Goal: Task Accomplishment & Management: Use online tool/utility

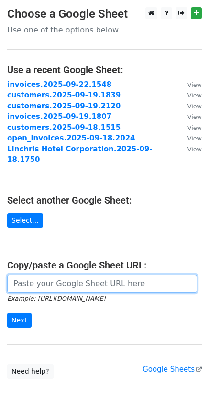
click at [60, 275] on input "url" at bounding box center [102, 284] width 190 height 18
paste input "https://docs.google.com/spreadsheets/d/1mQ7UC1BVm13YjTjRMUtxw2nbHo_noaNkcK4djMN…"
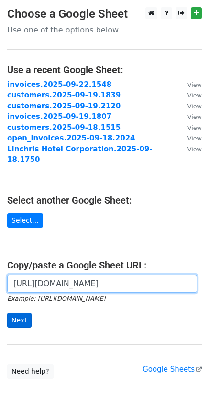
type input "https://docs.google.com/spreadsheets/d/1mQ7UC1BVm13YjTjRMUtxw2nbHo_noaNkcK4djMN…"
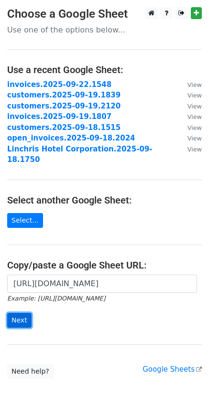
click at [27, 313] on input "Next" at bounding box center [19, 320] width 24 height 15
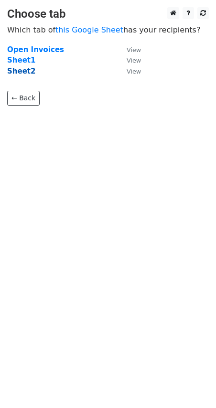
click at [19, 71] on strong "Sheet2" at bounding box center [21, 71] width 28 height 9
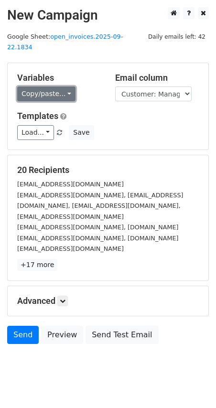
click at [64, 87] on link "Copy/paste..." at bounding box center [46, 94] width 58 height 15
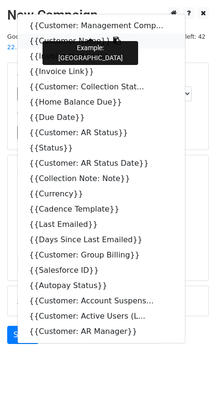
click at [113, 37] on icon at bounding box center [117, 41] width 8 height 8
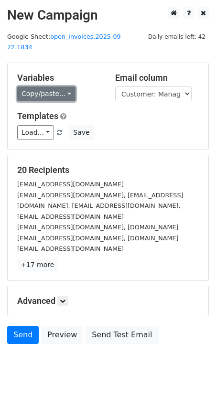
click at [64, 87] on link "Copy/paste..." at bounding box center [46, 94] width 58 height 15
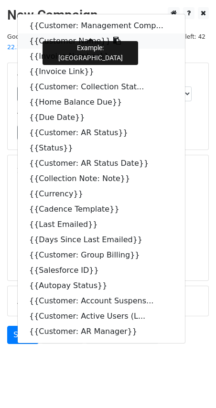
click at [113, 37] on icon at bounding box center [117, 41] width 8 height 8
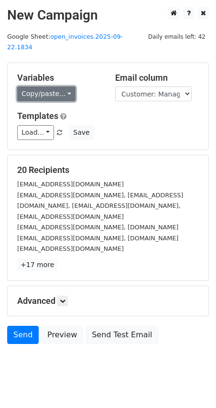
click at [63, 87] on link "Copy/paste..." at bounding box center [46, 94] width 58 height 15
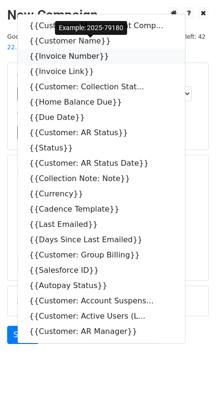
click at [111, 52] on icon at bounding box center [115, 56] width 8 height 8
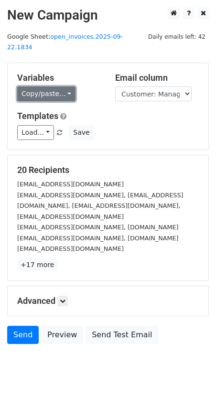
click at [64, 87] on link "Copy/paste..." at bounding box center [46, 94] width 58 height 15
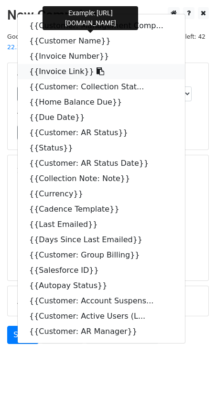
click at [97, 67] on icon at bounding box center [101, 71] width 8 height 8
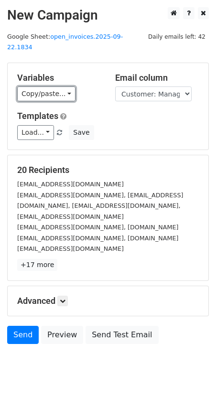
click at [69, 87] on link "Copy/paste..." at bounding box center [46, 94] width 58 height 15
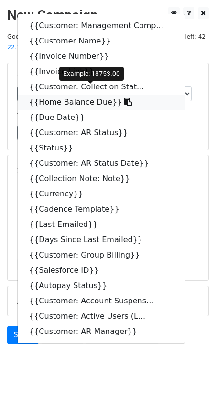
click at [124, 98] on icon at bounding box center [128, 102] width 8 height 8
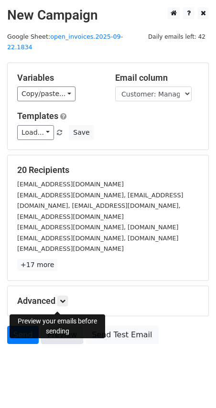
click at [64, 326] on link "Preview" at bounding box center [62, 335] width 42 height 18
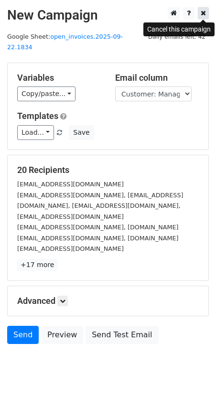
click at [203, 12] on icon at bounding box center [203, 13] width 5 height 7
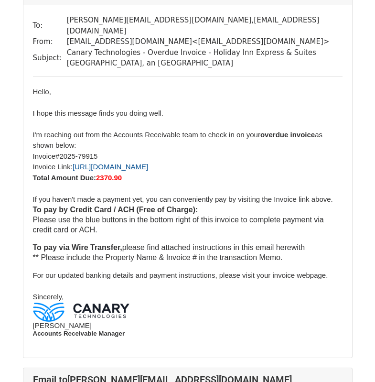
scroll to position [3291, 0]
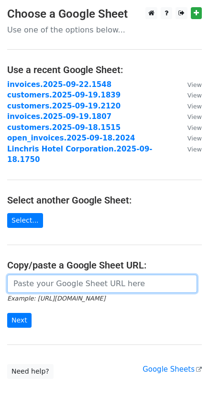
click at [57, 275] on input "url" at bounding box center [102, 284] width 190 height 18
paste input "https://docs.google.com/spreadsheets/d/1mQ7UC1BVm13YjTjRMUtxw2nbHo_noaNkcK4djMN…"
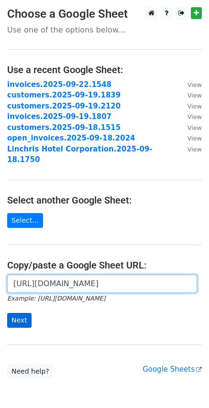
scroll to position [0, 299]
type input "https://docs.google.com/spreadsheets/d/1mQ7UC1BVm13YjTjRMUtxw2nbHo_noaNkcK4djMN…"
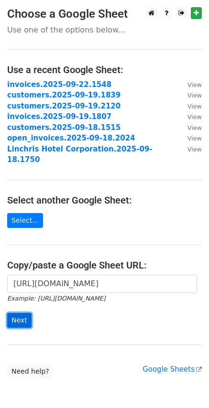
click at [20, 313] on input "Next" at bounding box center [19, 320] width 24 height 15
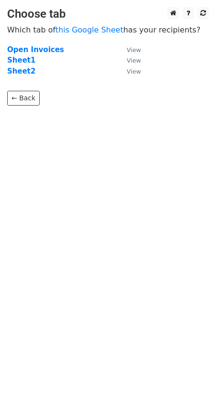
drag, startPoint x: 27, startPoint y: 71, endPoint x: 54, endPoint y: 84, distance: 29.7
click at [26, 70] on strong "Sheet2" at bounding box center [21, 71] width 28 height 9
click at [24, 69] on strong "Sheet2" at bounding box center [21, 71] width 28 height 9
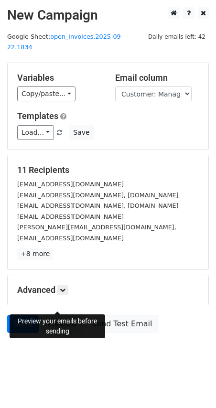
click at [52, 315] on link "Preview" at bounding box center [62, 324] width 42 height 18
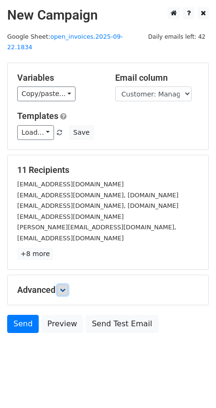
click at [64, 287] on icon at bounding box center [63, 290] width 6 height 6
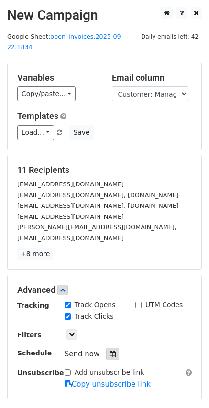
click at [112, 348] on div at bounding box center [112, 354] width 13 height 12
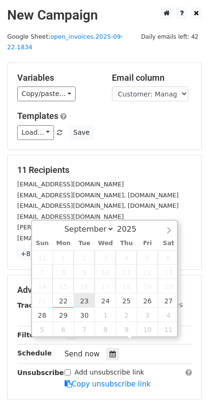
type input "2025-09-23 12:00"
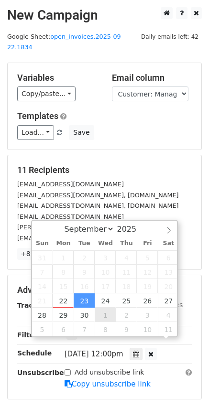
scroll to position [0, 0]
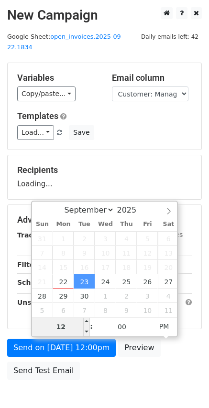
click at [61, 330] on input "12" at bounding box center [61, 327] width 58 height 19
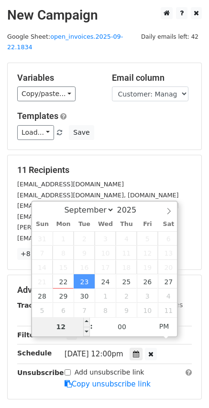
click at [61, 330] on input "12" at bounding box center [61, 327] width 58 height 19
type input "08"
type input "2025-09-23 20:00"
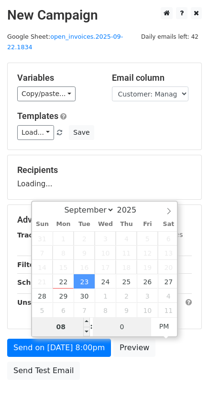
type input "00"
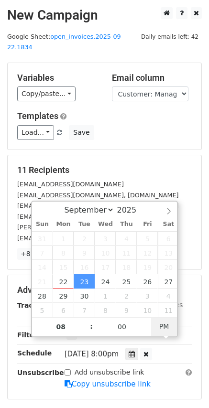
click at [160, 329] on span "PM" at bounding box center [164, 326] width 26 height 19
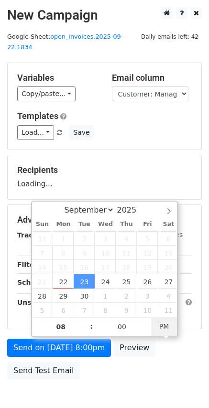
type input "2025-09-23 08:00"
click at [164, 327] on span "AM" at bounding box center [164, 326] width 26 height 19
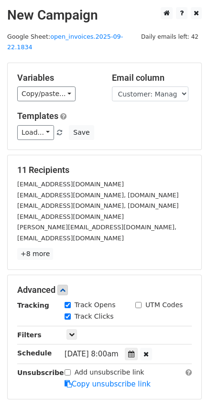
click at [186, 190] on div "purchasing@galleriavikmilano.com, b.sassi@galleriavikmilano.com, k.maiorova@gal…" at bounding box center [104, 206] width 189 height 33
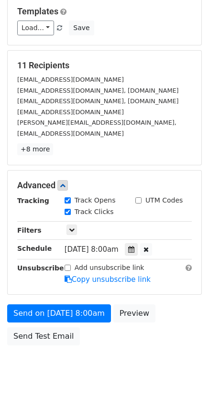
scroll to position [112, 0]
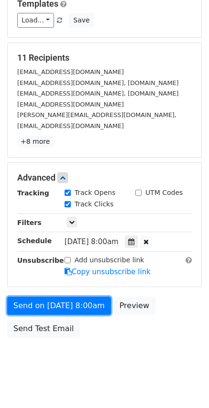
drag, startPoint x: 44, startPoint y: 295, endPoint x: 55, endPoint y: 285, distance: 15.9
click at [44, 297] on link "Send on Sep 23 at 8:00am" at bounding box center [59, 306] width 104 height 18
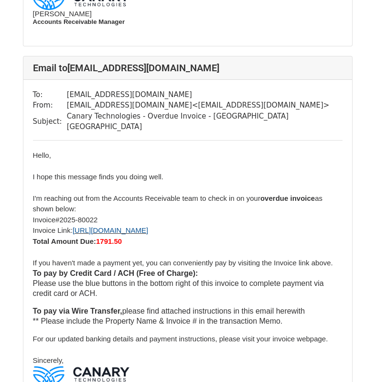
scroll to position [2670, 0]
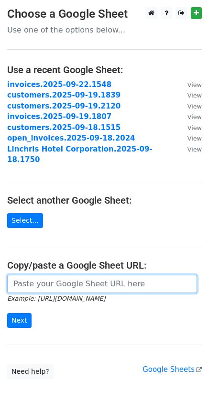
click at [36, 275] on input "url" at bounding box center [102, 284] width 190 height 18
paste input "[URL][DOMAIN_NAME]"
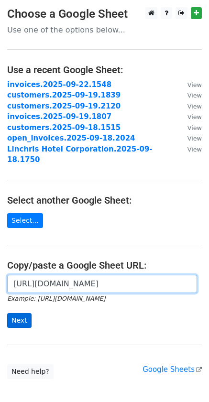
type input "[URL][DOMAIN_NAME]"
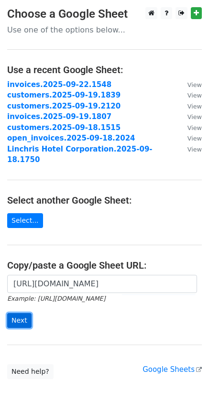
click at [21, 313] on input "Next" at bounding box center [19, 320] width 24 height 15
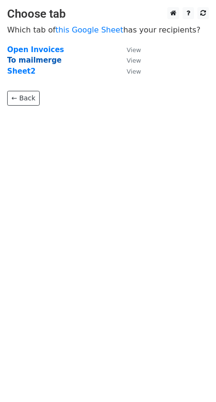
click at [44, 63] on strong "To mailmerge" at bounding box center [34, 60] width 55 height 9
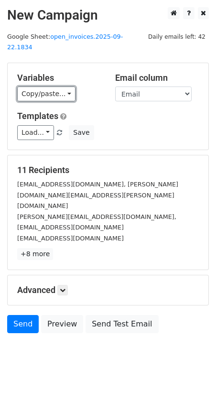
drag, startPoint x: 67, startPoint y: 85, endPoint x: 74, endPoint y: 88, distance: 7.5
click at [67, 87] on link "Copy/paste..." at bounding box center [46, 94] width 58 height 15
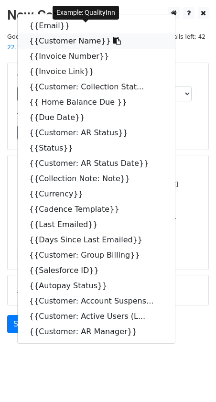
click at [104, 33] on link "{{Customer Name}}" at bounding box center [96, 40] width 157 height 15
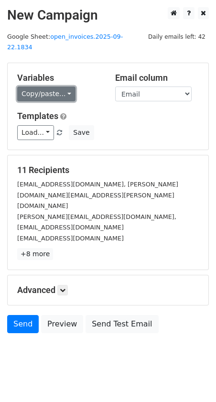
click at [66, 87] on link "Copy/paste..." at bounding box center [46, 94] width 58 height 15
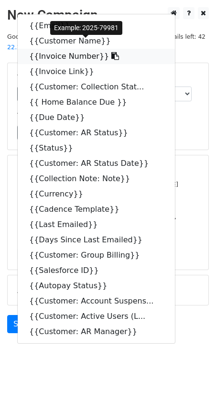
click at [111, 52] on icon at bounding box center [115, 56] width 8 height 8
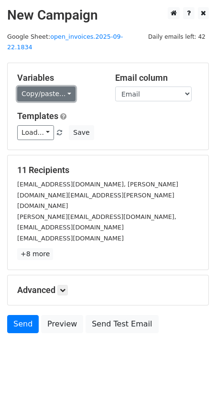
click at [64, 87] on link "Copy/paste..." at bounding box center [46, 94] width 58 height 15
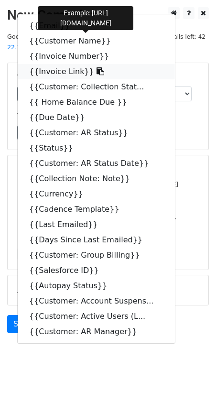
drag, startPoint x: 87, startPoint y: 60, endPoint x: 29, endPoint y: 90, distance: 65.2
click at [97, 67] on icon at bounding box center [101, 71] width 8 height 8
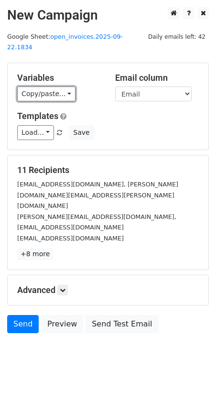
click at [63, 87] on link "Copy/paste..." at bounding box center [46, 94] width 58 height 15
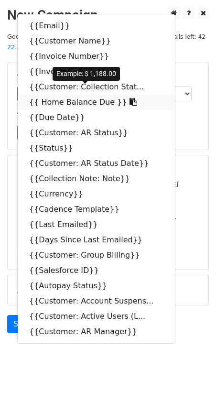
click at [108, 95] on link "{{ Home Balance Due }}" at bounding box center [96, 102] width 157 height 15
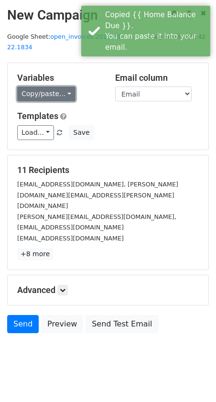
click at [62, 87] on link "Copy/paste..." at bounding box center [46, 94] width 58 height 15
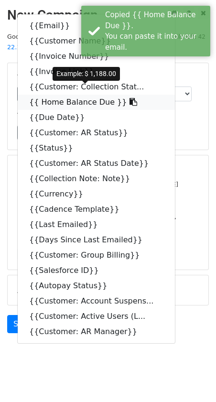
click at [130, 98] on icon at bounding box center [134, 102] width 8 height 8
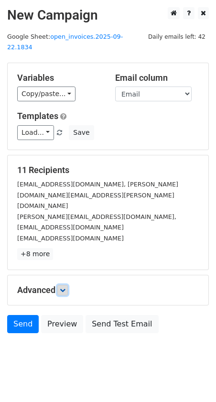
click at [63, 287] on icon at bounding box center [63, 290] width 6 height 6
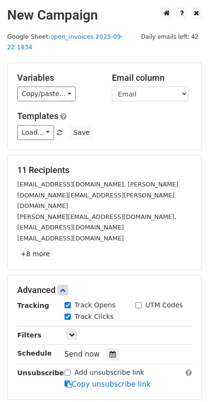
scroll to position [63, 0]
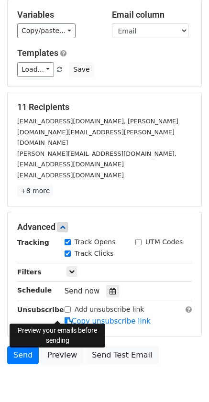
drag, startPoint x: 51, startPoint y: 311, endPoint x: 40, endPoint y: 299, distance: 16.6
click at [52, 346] on link "Preview" at bounding box center [62, 355] width 42 height 18
click at [111, 285] on div at bounding box center [112, 291] width 13 height 12
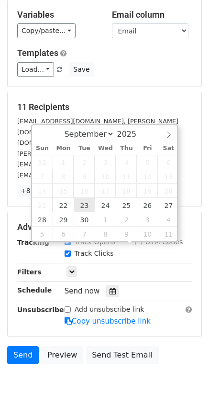
type input "2025-09-23 12:00"
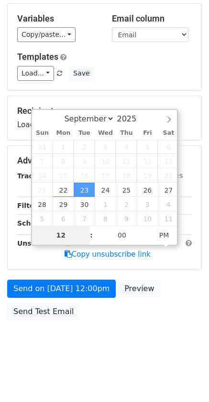
scroll to position [48, 0]
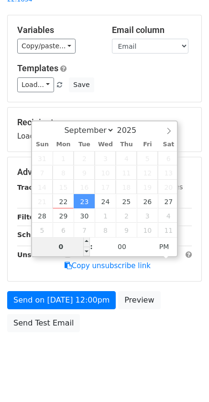
type input "08"
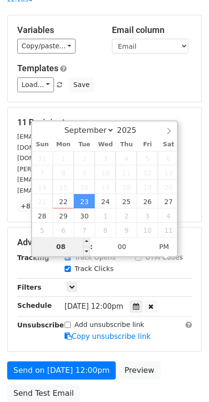
scroll to position [63, 0]
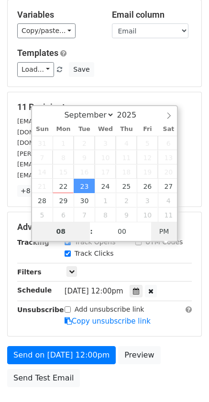
type input "2025-09-23 08:00"
click at [163, 226] on span "PM" at bounding box center [164, 231] width 26 height 19
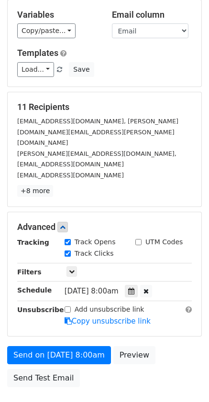
click at [136, 92] on div "11 Recipients northwoodsbest@gmail.com, wendy.kidd@stayatchoice.com aulrich@pro…" at bounding box center [105, 149] width 194 height 115
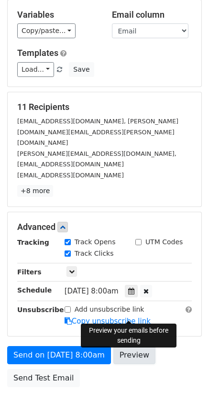
click at [132, 346] on link "Preview" at bounding box center [134, 355] width 42 height 18
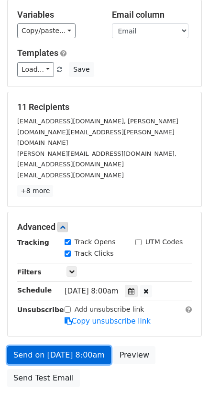
click at [75, 346] on link "Send on Sep 23 at 8:00am" at bounding box center [59, 355] width 104 height 18
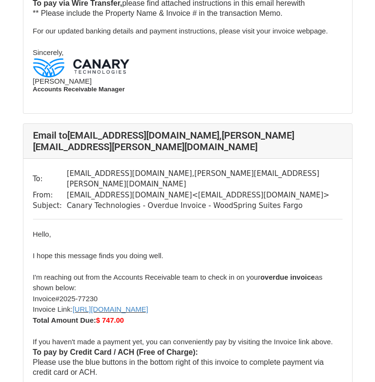
scroll to position [1058, 0]
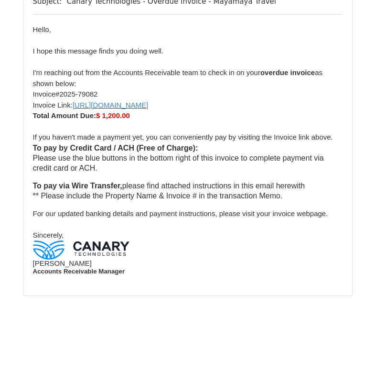
scroll to position [4023, 0]
